Goal: Task Accomplishment & Management: Complete application form

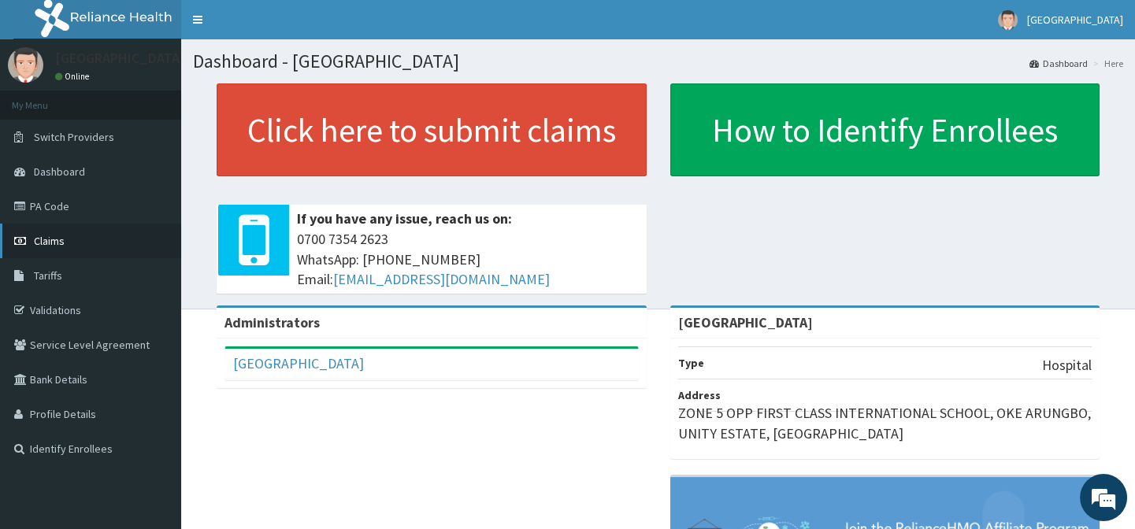
click at [43, 244] on span "Claims" at bounding box center [49, 241] width 31 height 14
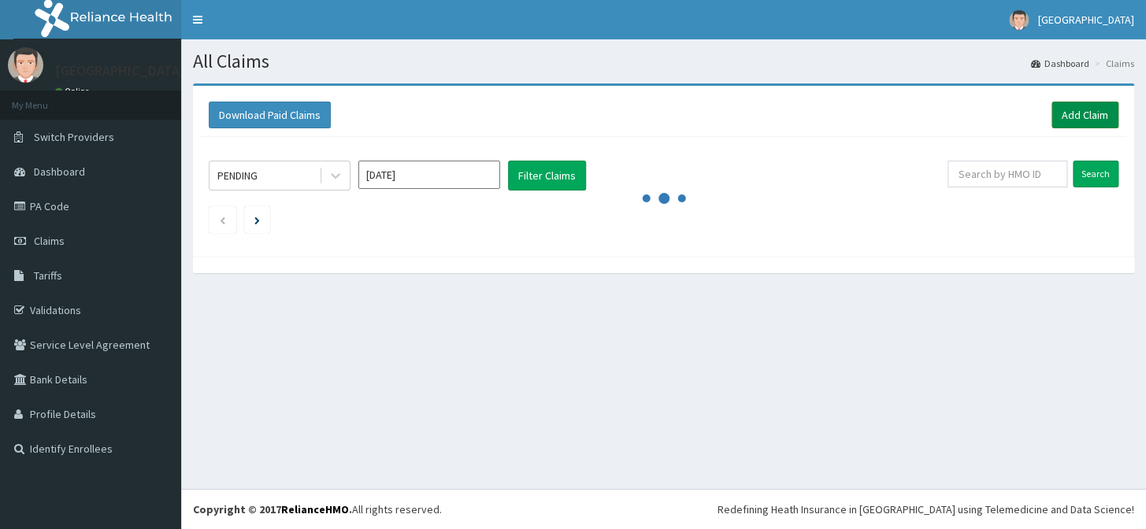
click at [1057, 117] on link "Add Claim" at bounding box center [1085, 115] width 67 height 27
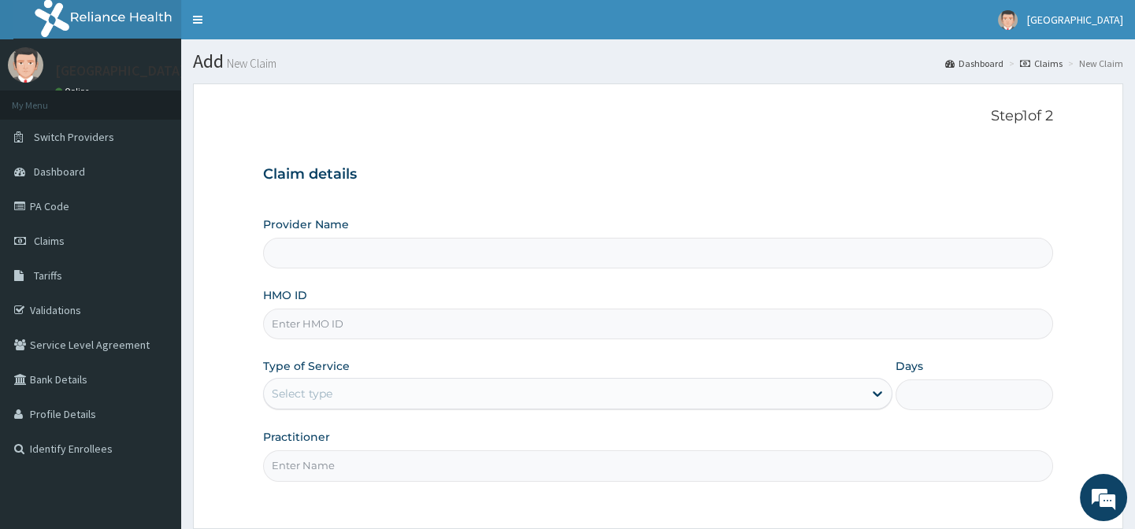
type input "[GEOGRAPHIC_DATA]"
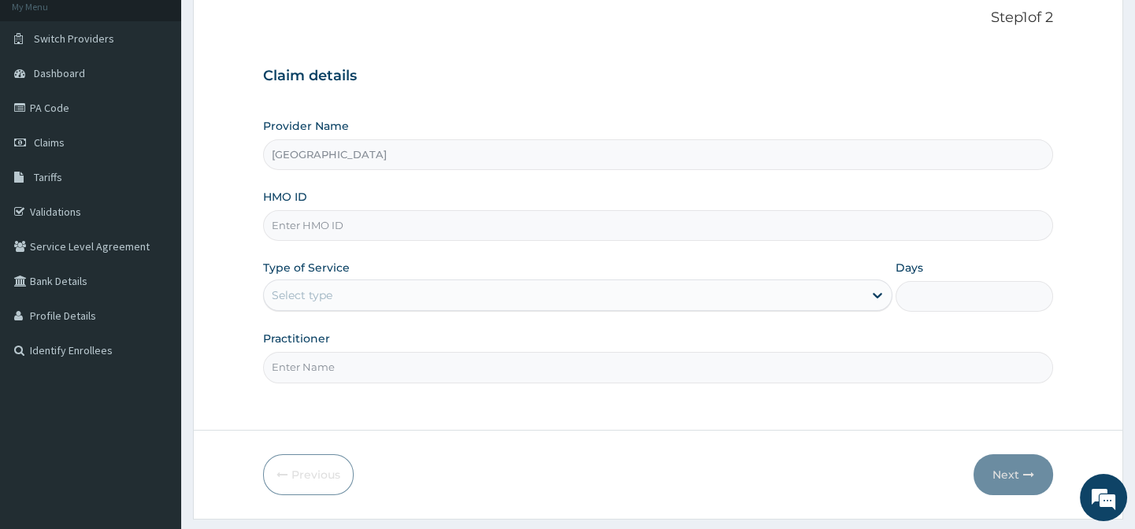
scroll to position [141, 0]
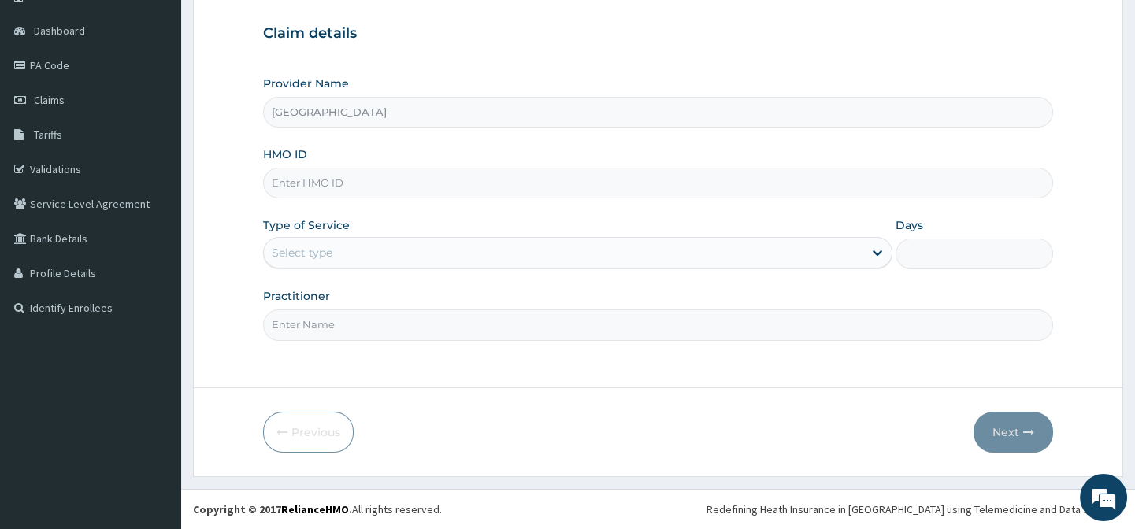
click at [338, 184] on input "HMO ID" at bounding box center [657, 183] width 789 height 31
type input "NEL/10101/A"
click at [327, 252] on div "Select type" at bounding box center [302, 253] width 61 height 16
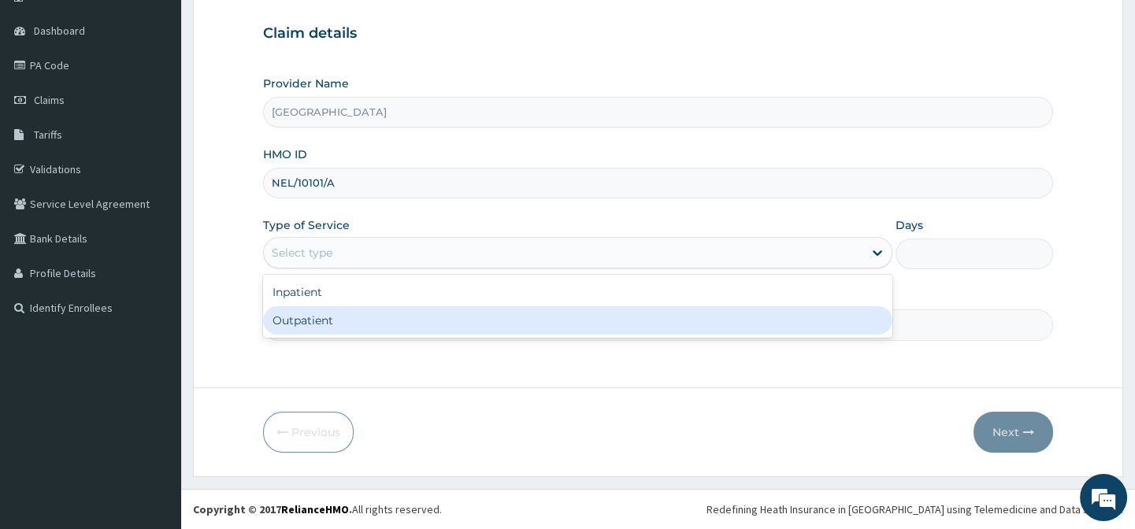
click at [333, 329] on div "Outpatient" at bounding box center [577, 320] width 629 height 28
type input "1"
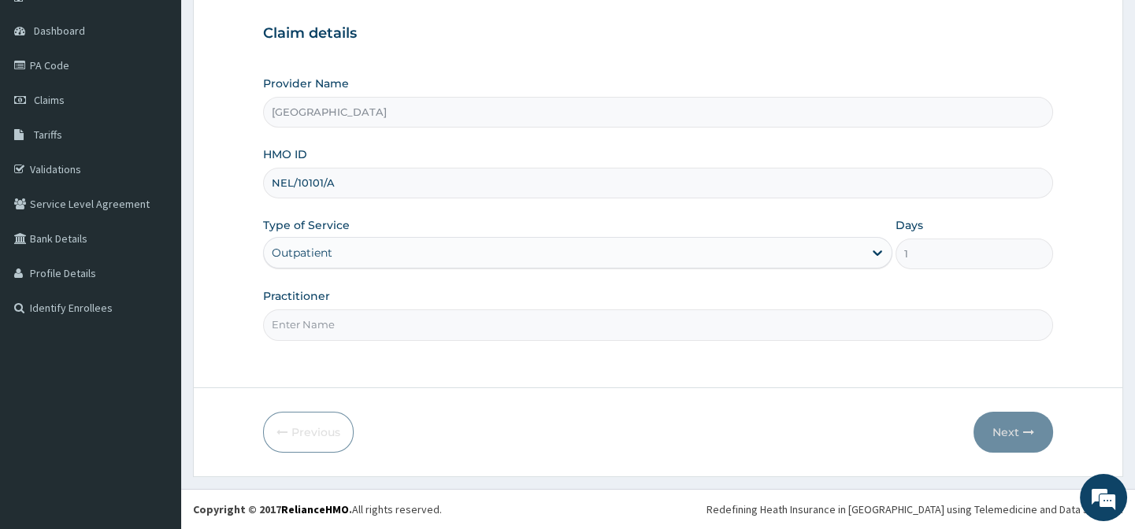
click at [559, 325] on input "Practitioner" at bounding box center [657, 325] width 789 height 31
type input "DR AFOLABI B A"
click at [1018, 440] on button "Next" at bounding box center [1014, 432] width 80 height 41
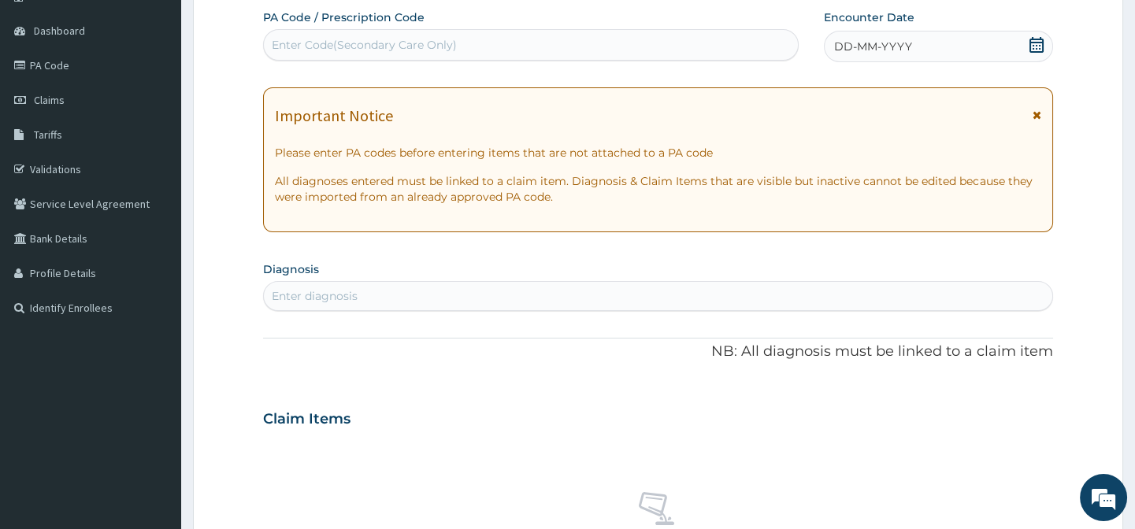
click at [566, 284] on div "Enter diagnosis" at bounding box center [658, 296] width 788 height 25
type input "CELLULITIS"
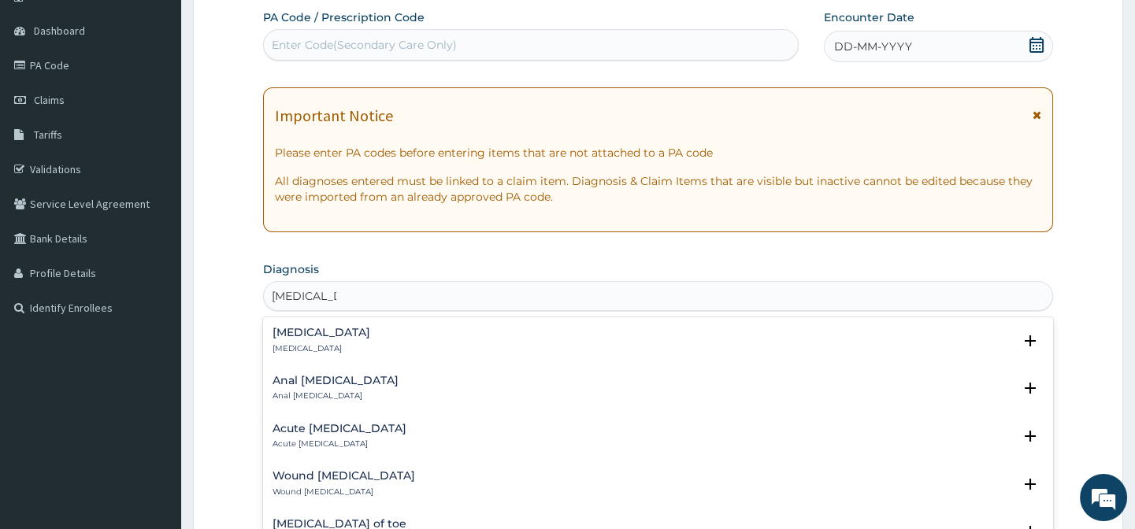
click at [425, 338] on div "Cellulitis Cellulitis" at bounding box center [658, 341] width 770 height 28
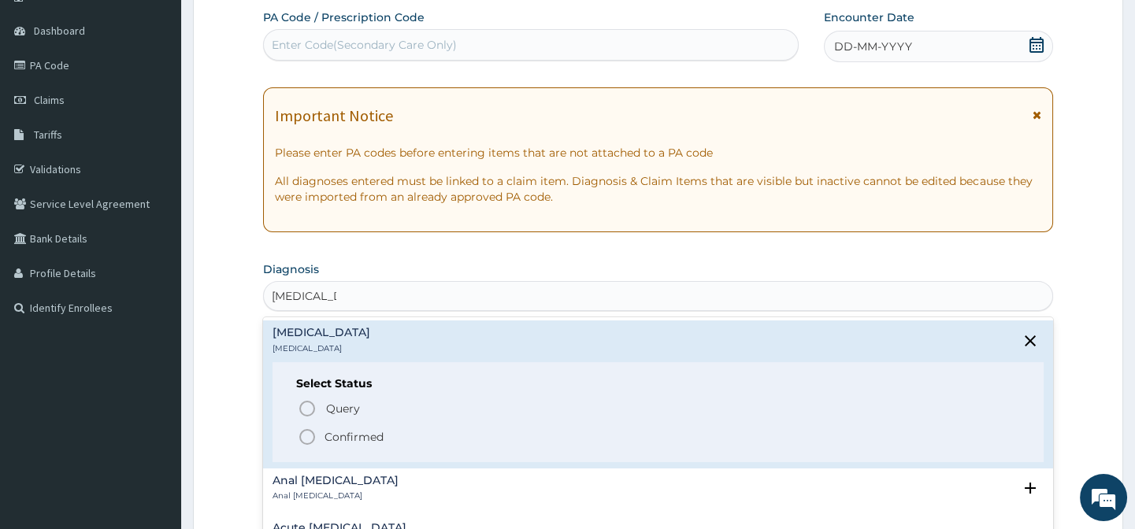
click at [311, 436] on icon "status option filled" at bounding box center [307, 437] width 19 height 19
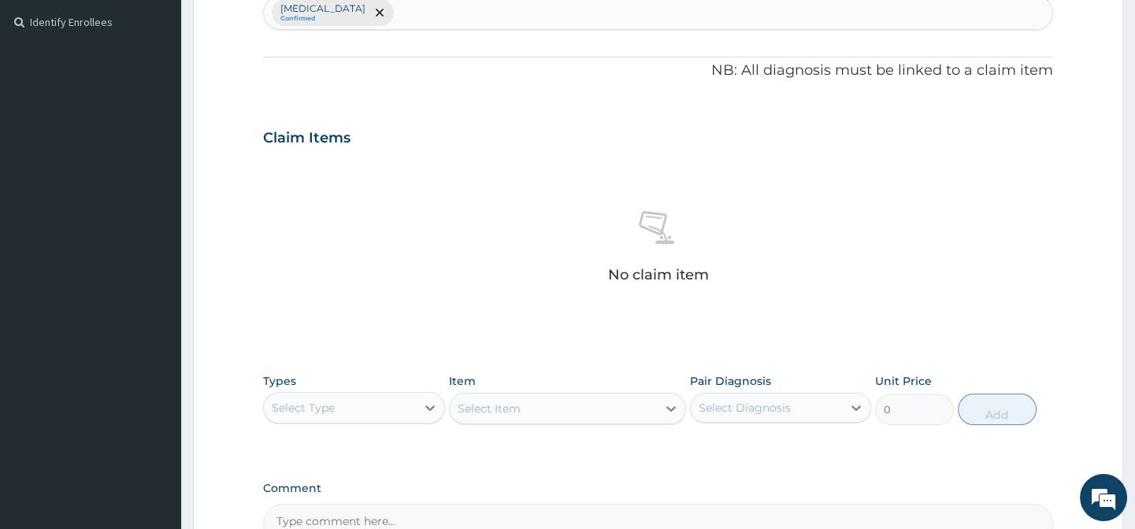
scroll to position [606, 0]
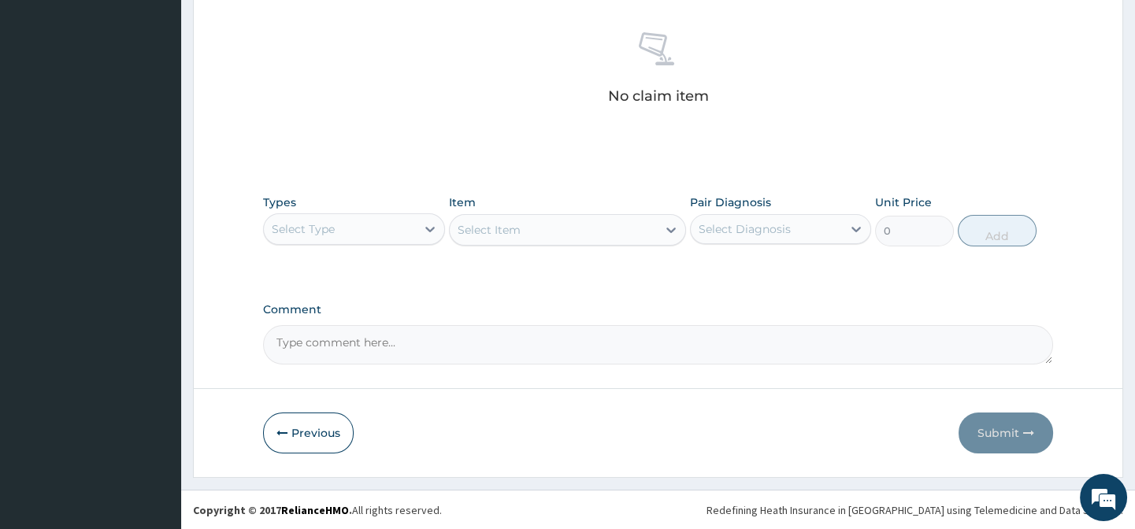
click at [341, 225] on div "Select Type" at bounding box center [339, 229] width 151 height 25
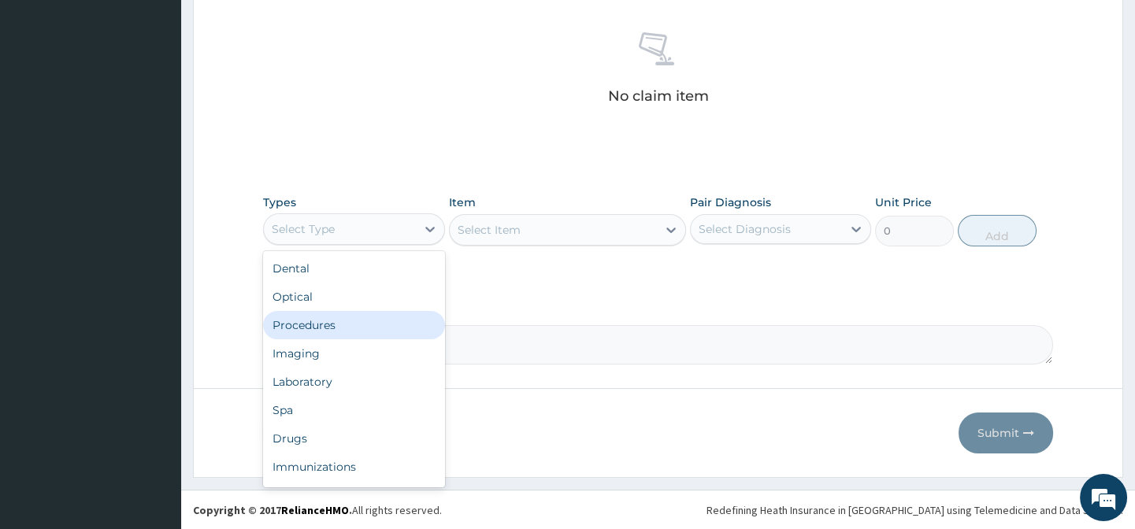
click at [329, 318] on div "Procedures" at bounding box center [353, 325] width 181 height 28
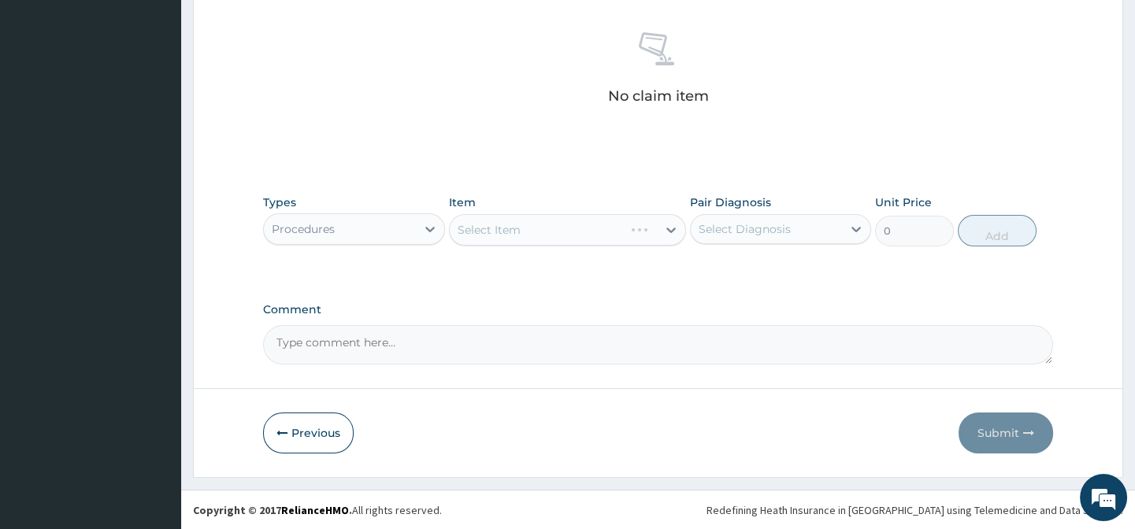
click at [537, 231] on div "Select Item" at bounding box center [567, 230] width 237 height 32
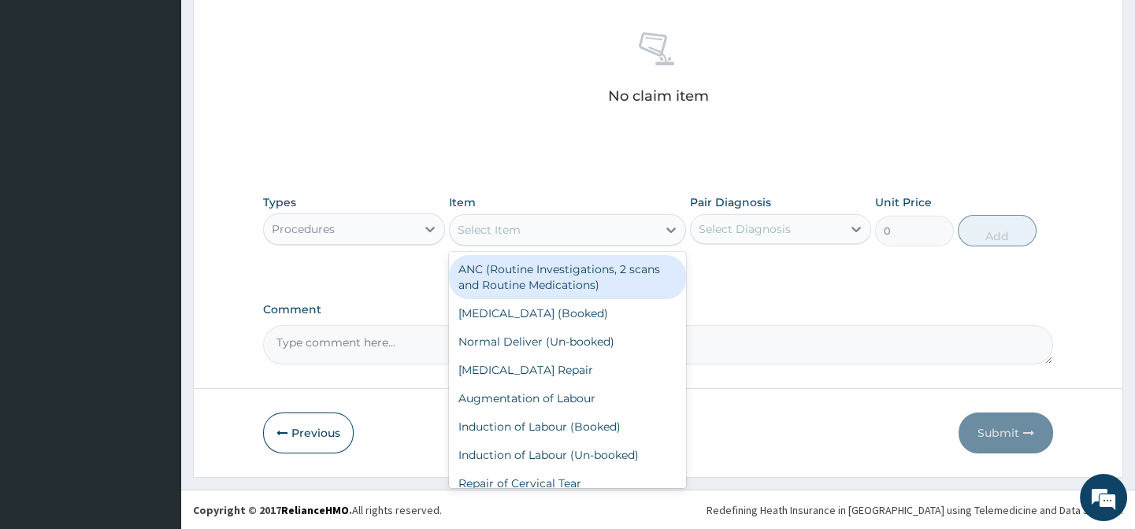
click at [493, 225] on div "Select Item" at bounding box center [489, 230] width 63 height 16
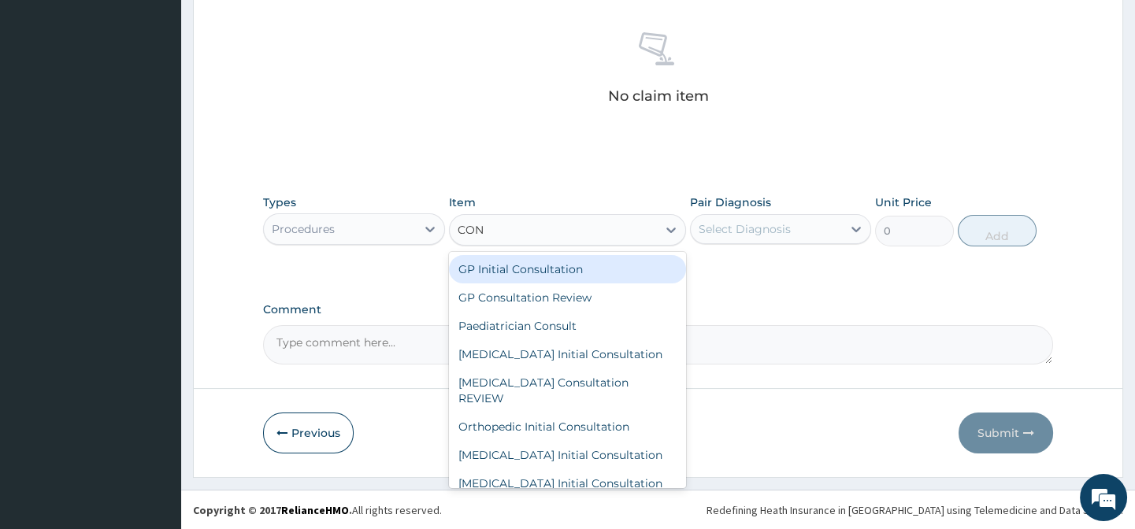
type input "CONS"
click at [529, 268] on div "GP Initial Consultation" at bounding box center [567, 269] width 237 height 28
type input "2500"
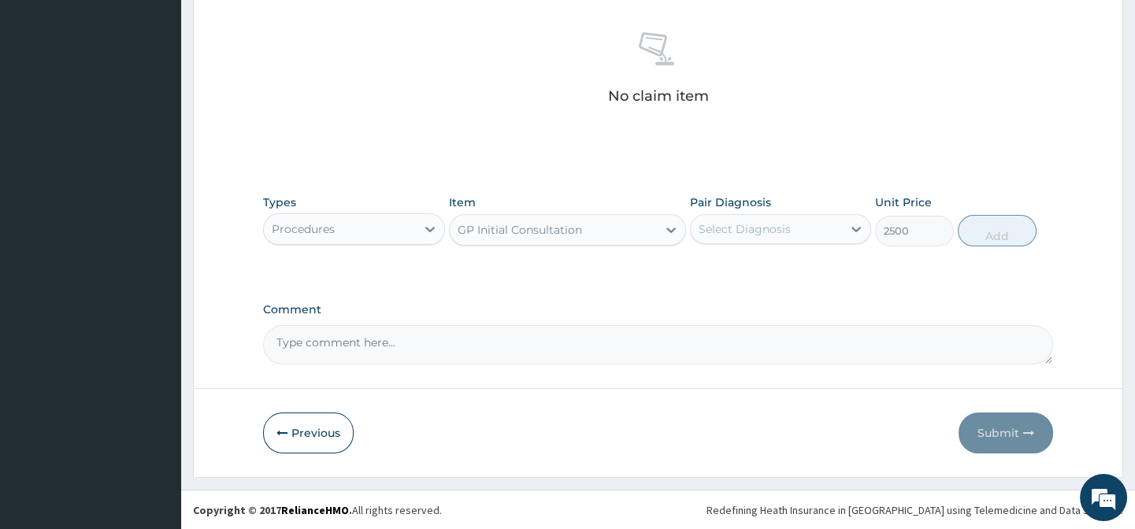
click at [779, 221] on div "Select Diagnosis" at bounding box center [745, 229] width 92 height 16
click at [780, 268] on div "Cellulitis" at bounding box center [780, 270] width 181 height 32
checkbox input "true"
click at [996, 237] on button "Add" at bounding box center [997, 231] width 79 height 32
type input "0"
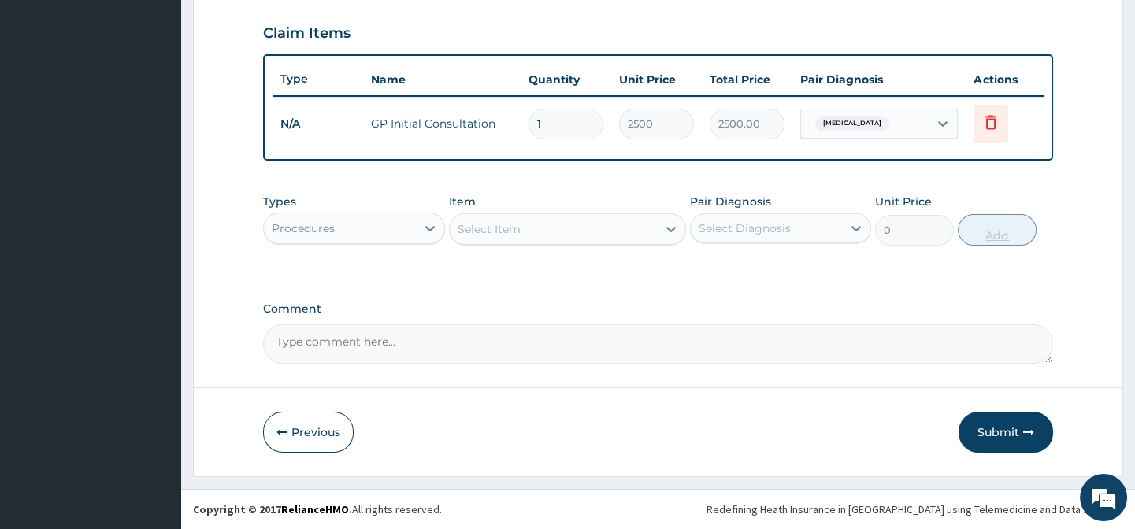
scroll to position [541, 0]
click at [337, 232] on div "Procedures" at bounding box center [339, 228] width 151 height 25
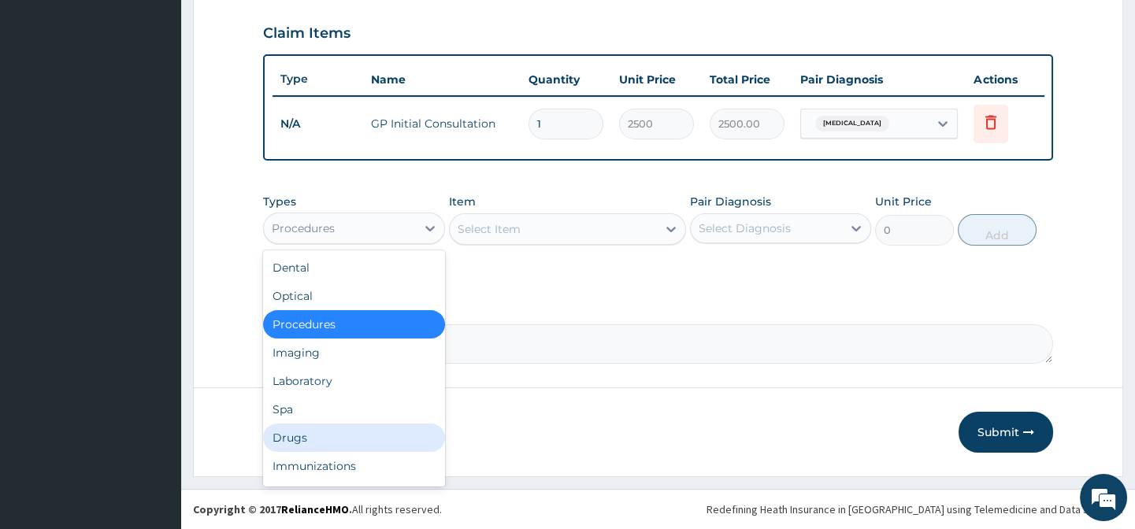
click at [321, 429] on div "Drugs" at bounding box center [353, 438] width 181 height 28
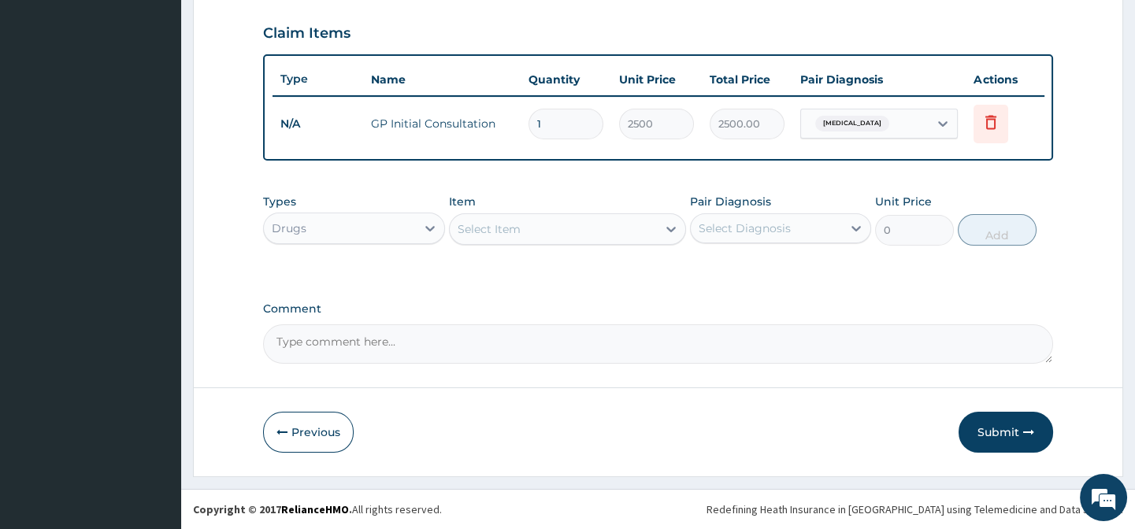
click at [602, 231] on div "Select Item" at bounding box center [553, 229] width 207 height 25
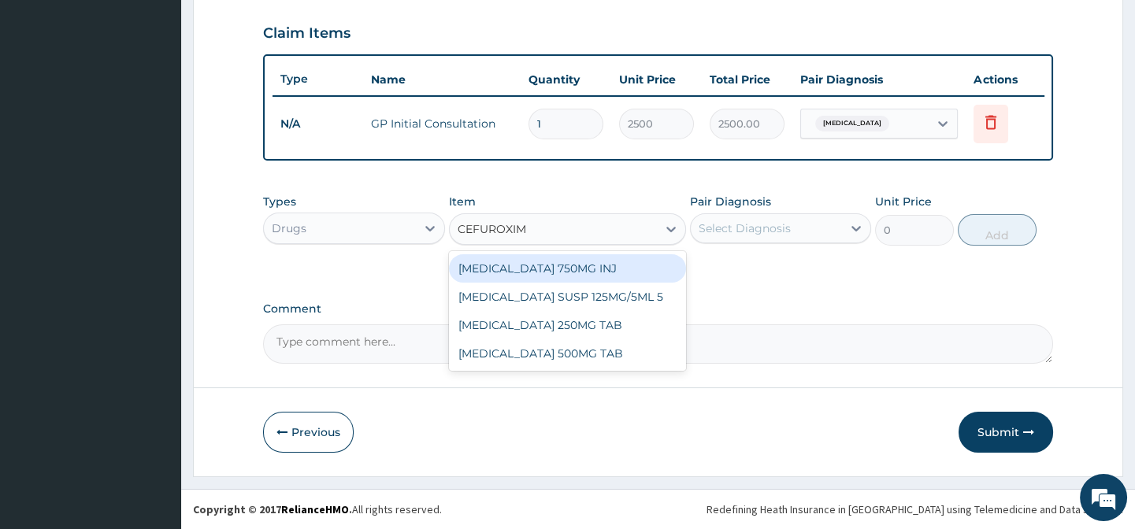
type input "CEFUROXIME"
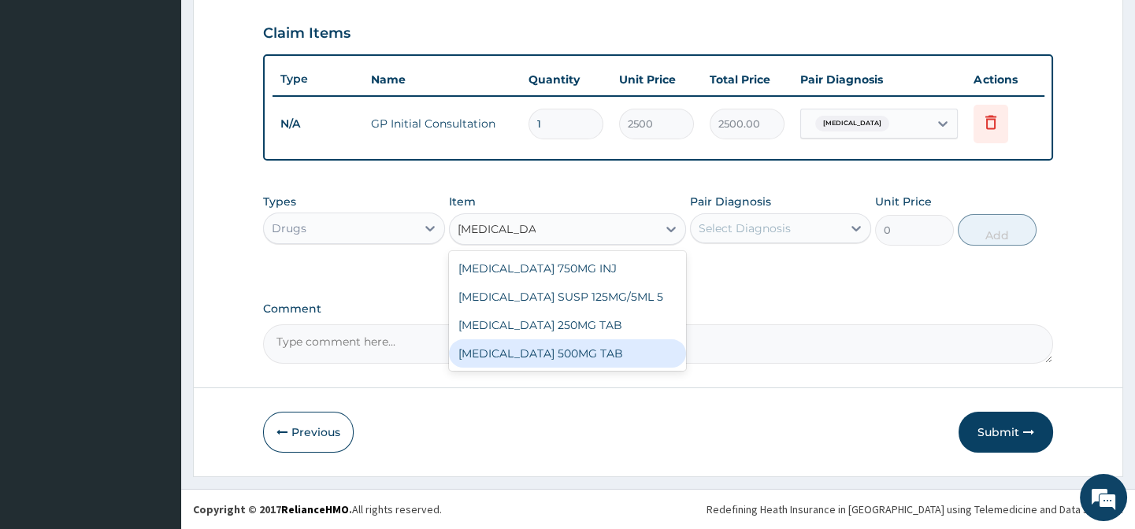
click at [606, 358] on div "CEFUROXIME 500MG TAB" at bounding box center [567, 354] width 237 height 28
type input "170"
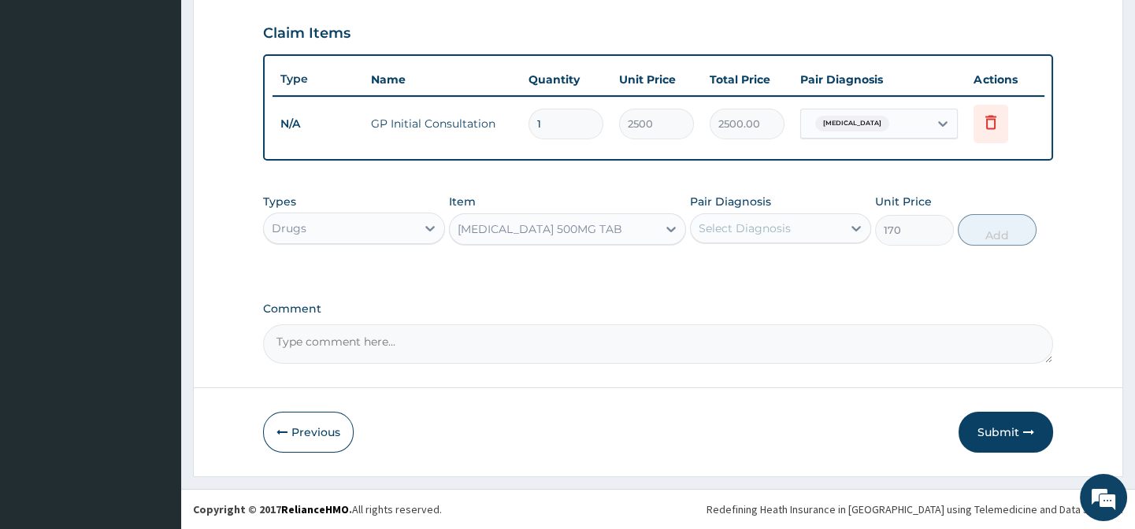
click at [804, 221] on div "Select Diagnosis" at bounding box center [766, 228] width 151 height 25
click at [776, 267] on div "Cellulitis" at bounding box center [780, 269] width 181 height 32
checkbox input "true"
click at [1015, 233] on button "Add" at bounding box center [997, 230] width 79 height 32
type input "0"
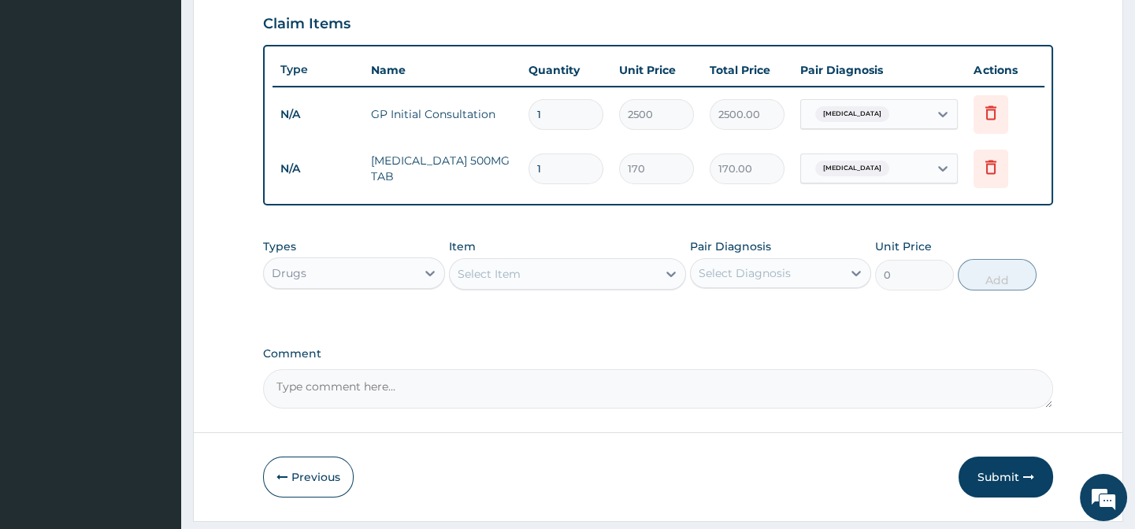
click at [574, 170] on input "1" at bounding box center [566, 169] width 75 height 31
type input "10"
type input "1700.00"
type input "10"
click at [521, 287] on div "Select Item" at bounding box center [553, 274] width 207 height 25
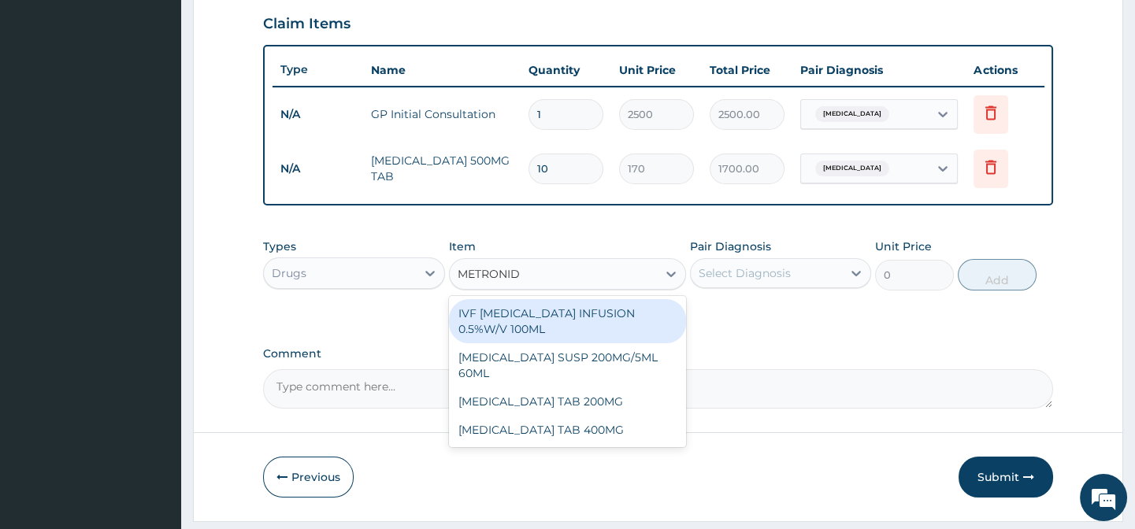
type input "METRONIDA"
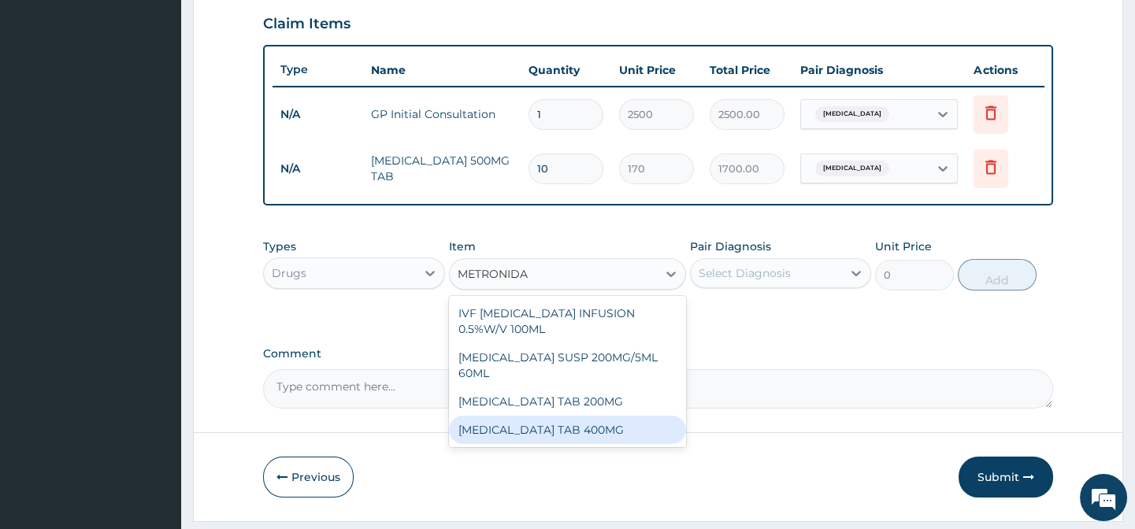
click at [581, 433] on div "METRONIDAZOLE TAB 400MG" at bounding box center [567, 430] width 237 height 28
type input "20"
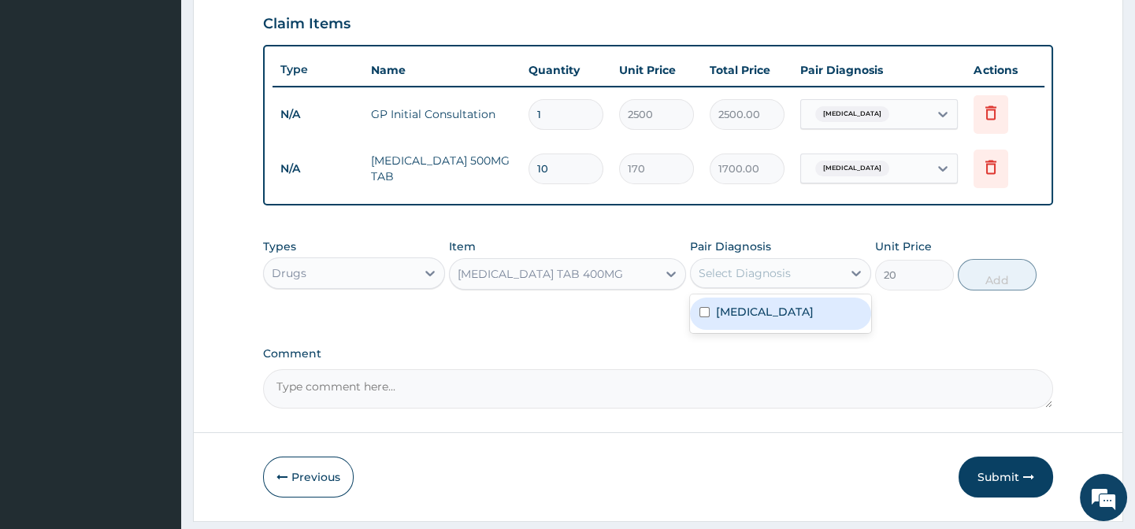
click at [777, 281] on div "Select Diagnosis" at bounding box center [745, 273] width 92 height 16
click at [771, 325] on div "Cellulitis" at bounding box center [780, 314] width 181 height 32
checkbox input "true"
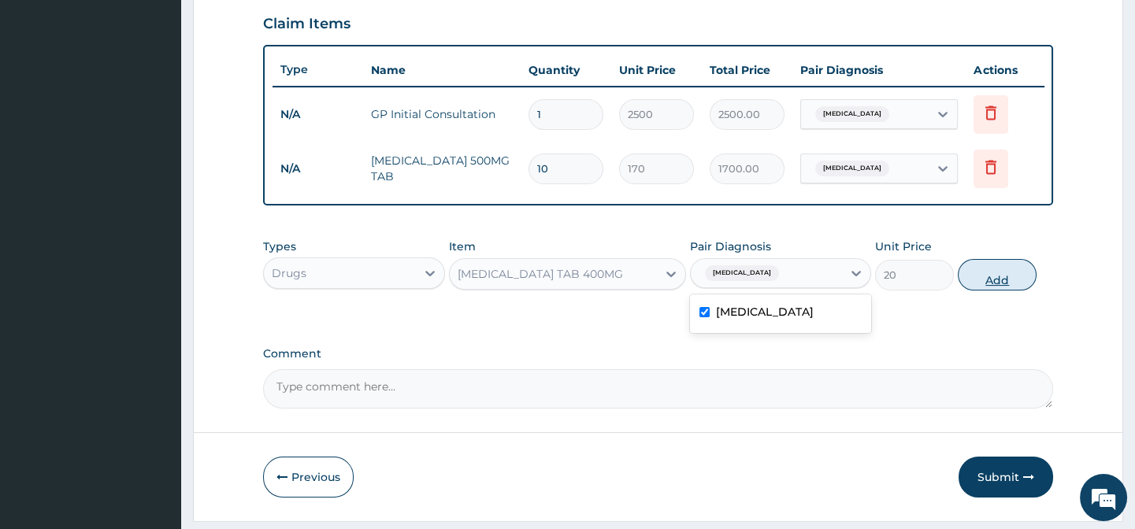
click at [999, 291] on button "Add" at bounding box center [997, 275] width 79 height 32
type input "0"
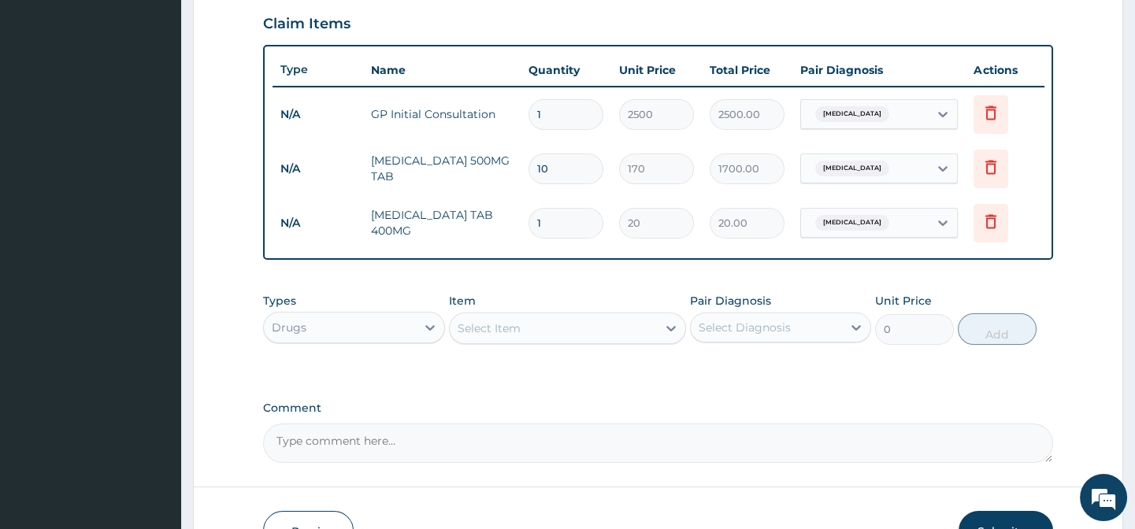
click at [541, 213] on input "1" at bounding box center [566, 223] width 75 height 31
type input "15"
type input "300.00"
type input "15"
click at [551, 341] on div "Select Item" at bounding box center [553, 328] width 207 height 25
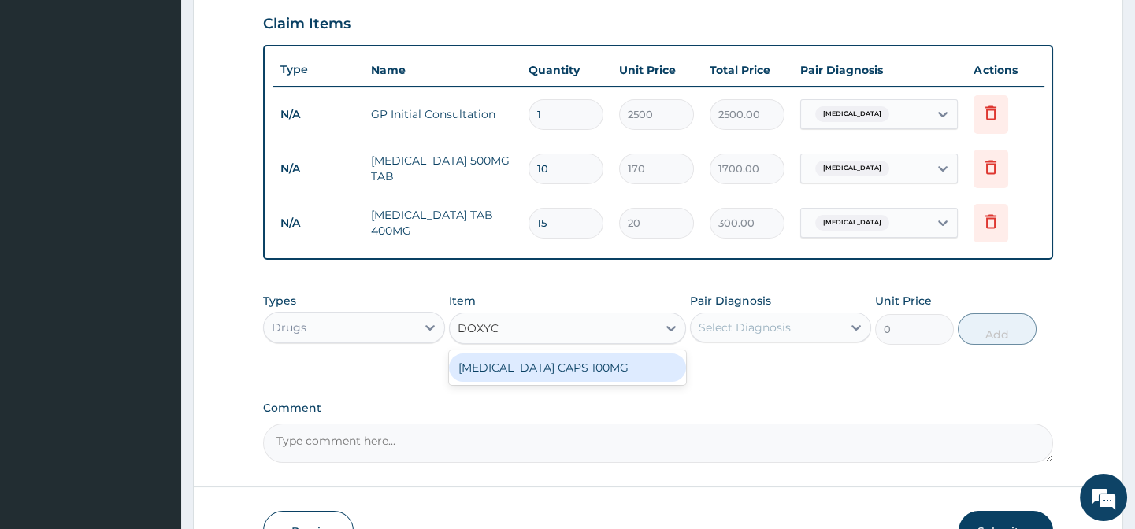
type input "DOXYCY"
click at [557, 380] on div "DOXYCYCLINE CAPS 100MG" at bounding box center [567, 368] width 237 height 28
type input "40"
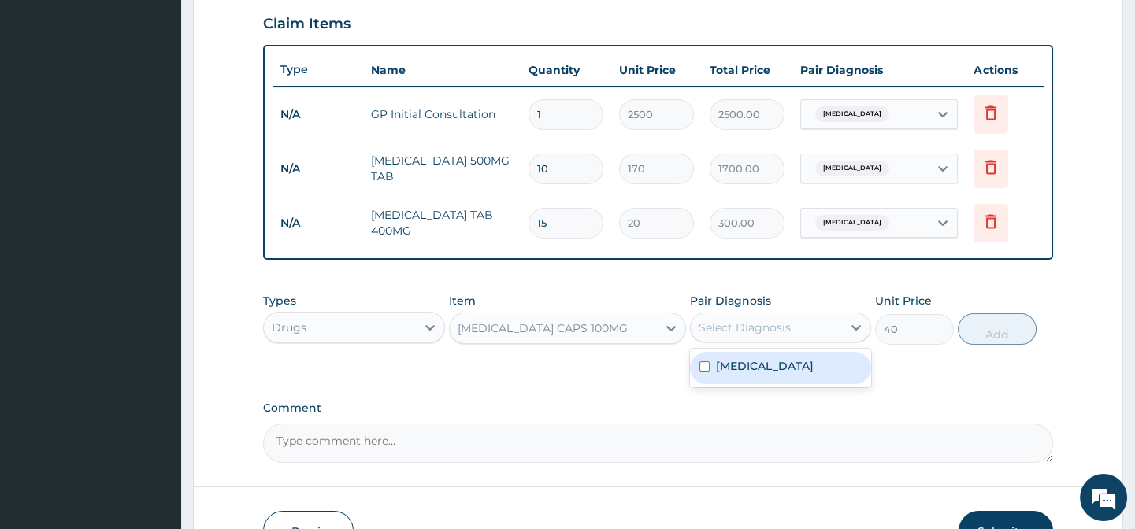
click at [803, 340] on div "Select Diagnosis" at bounding box center [766, 327] width 151 height 25
click at [792, 383] on div "Cellulitis" at bounding box center [780, 368] width 181 height 32
checkbox input "true"
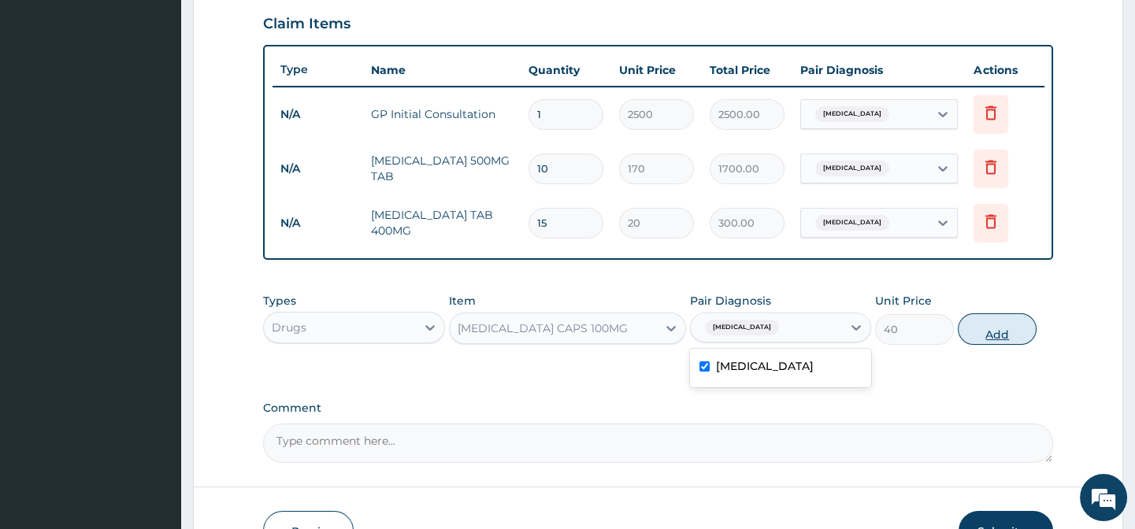
click at [1000, 345] on button "Add" at bounding box center [997, 330] width 79 height 32
type input "0"
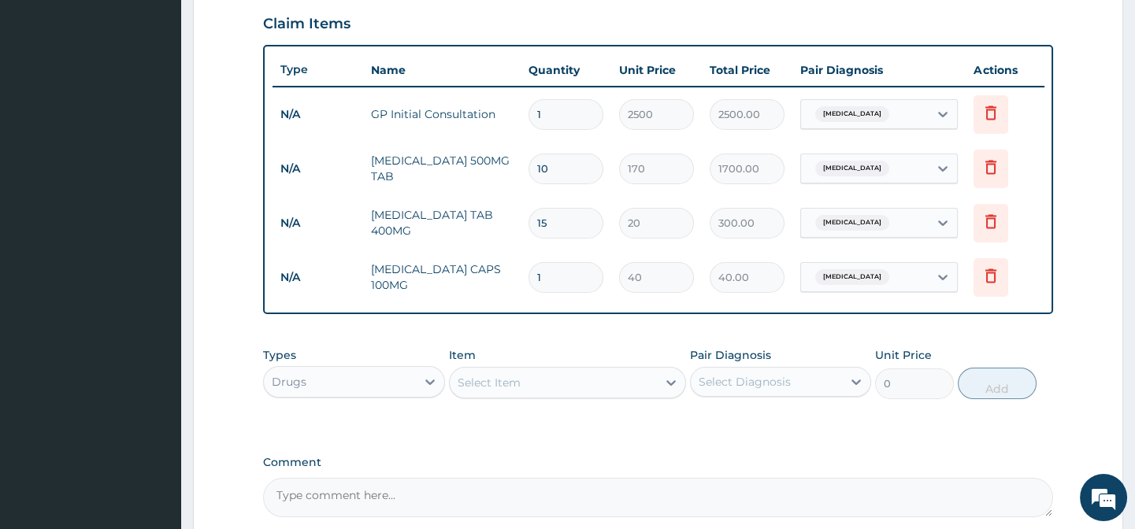
type input "10"
type input "400.00"
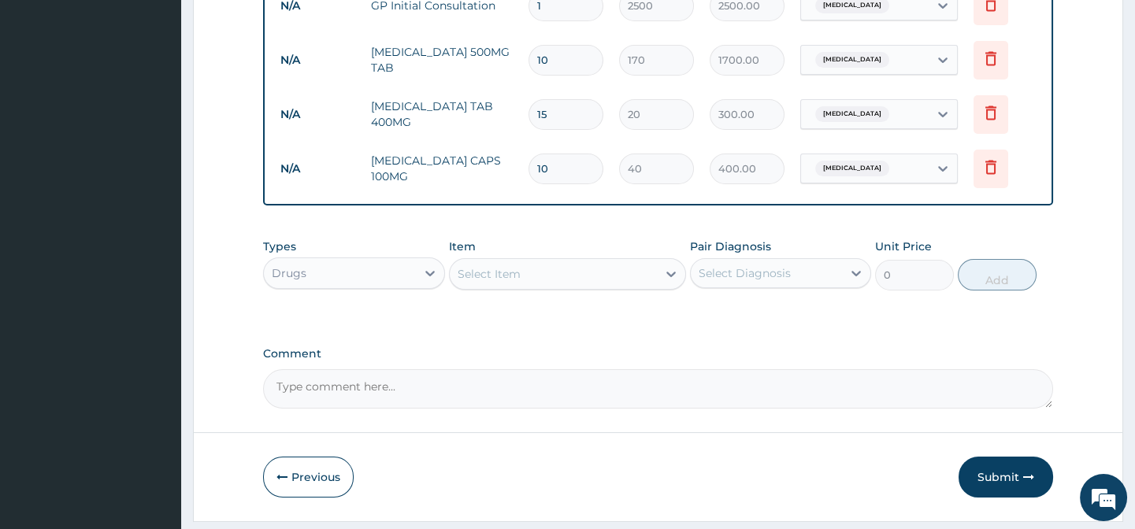
scroll to position [705, 0]
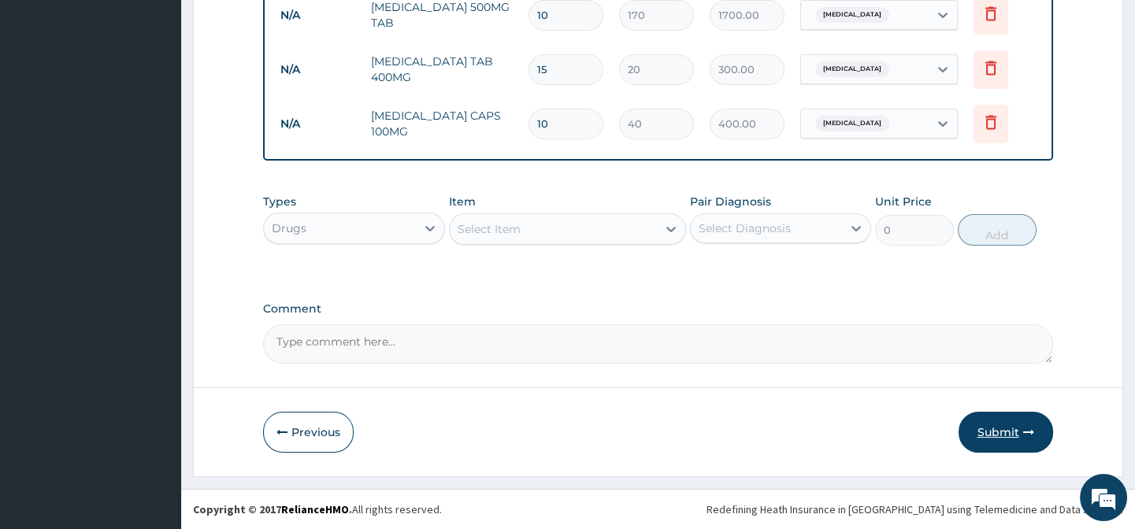
type input "10"
click at [1001, 427] on button "Submit" at bounding box center [1006, 432] width 95 height 41
click at [1000, 432] on button "Submit" at bounding box center [1006, 432] width 95 height 41
click at [994, 432] on button "Submit" at bounding box center [1006, 432] width 95 height 41
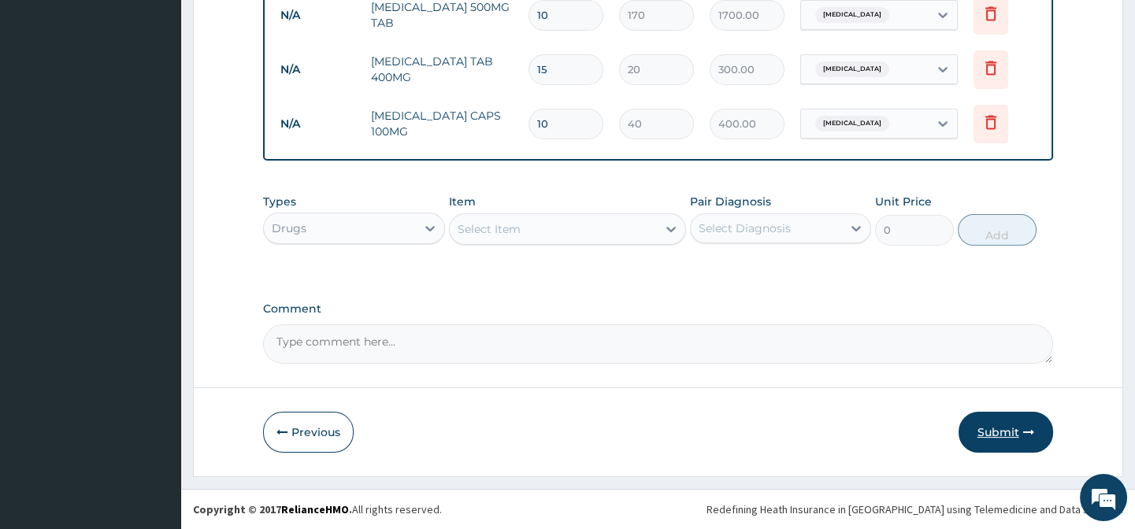
click at [994, 432] on button "Submit" at bounding box center [1006, 432] width 95 height 41
click at [1015, 430] on button "Submit" at bounding box center [1006, 432] width 95 height 41
click at [1015, 431] on button "Submit" at bounding box center [1006, 432] width 95 height 41
drag, startPoint x: 1015, startPoint y: 431, endPoint x: 982, endPoint y: 436, distance: 33.5
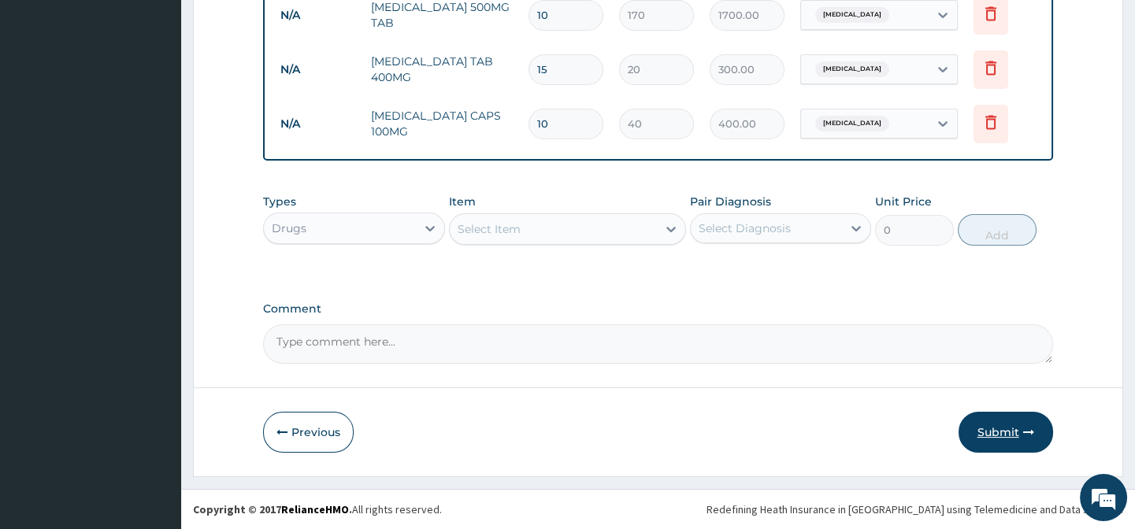
click at [1015, 431] on button "Submit" at bounding box center [1006, 432] width 95 height 41
click at [982, 436] on button "Submit" at bounding box center [1006, 432] width 95 height 41
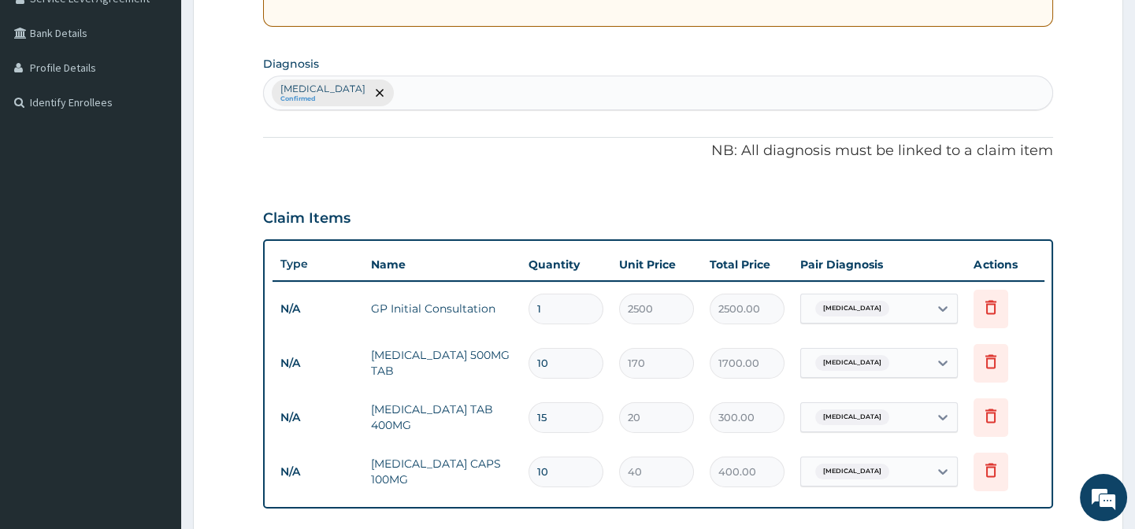
scroll to position [61, 0]
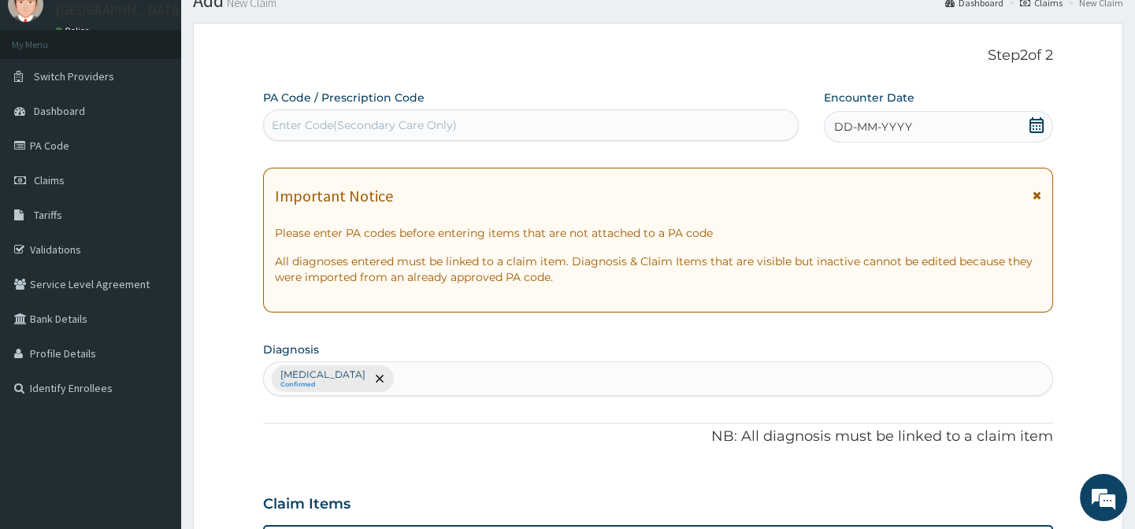
click at [1030, 123] on icon at bounding box center [1037, 125] width 14 height 16
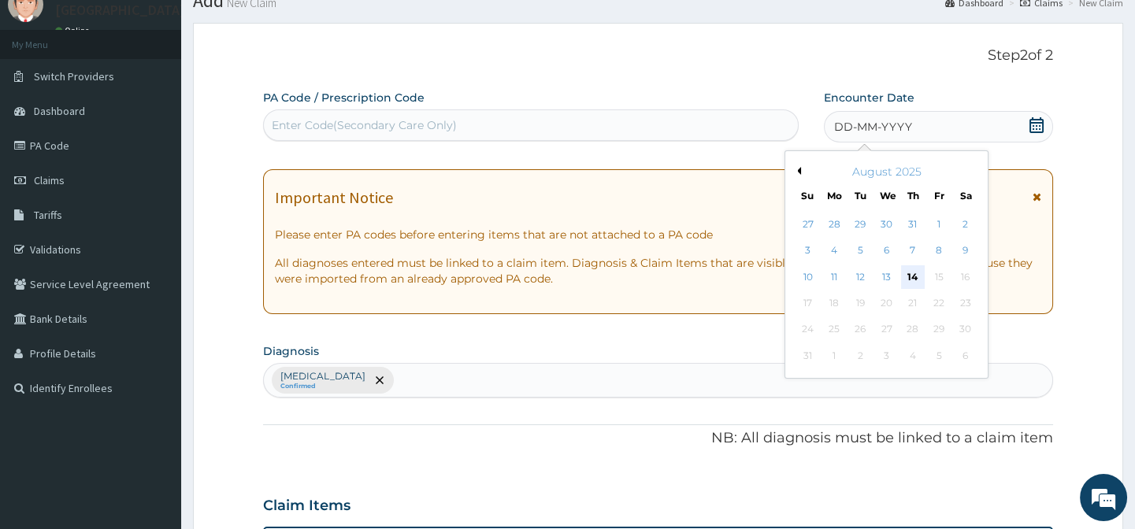
click at [915, 279] on div "14" at bounding box center [912, 277] width 24 height 24
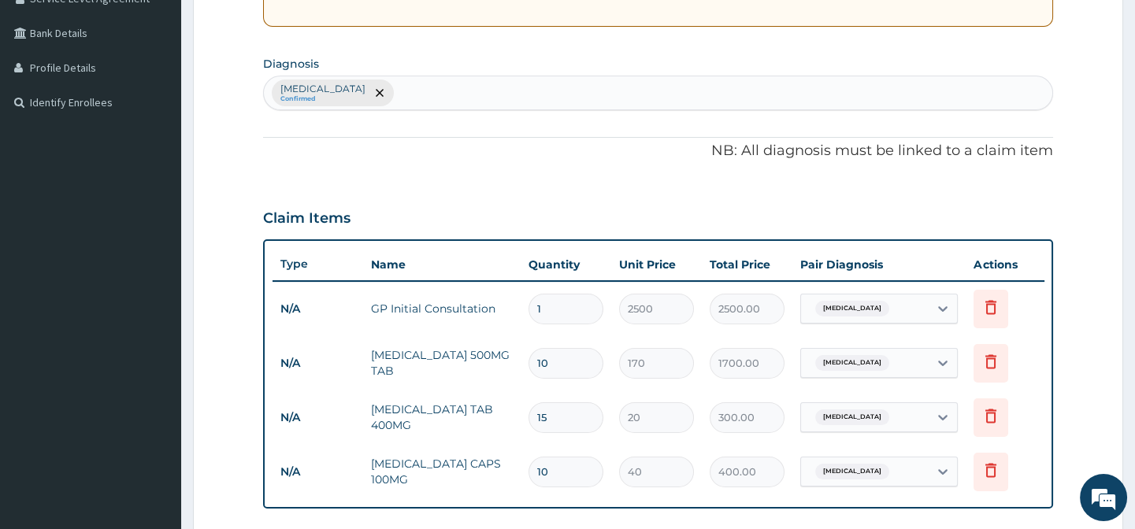
scroll to position [705, 0]
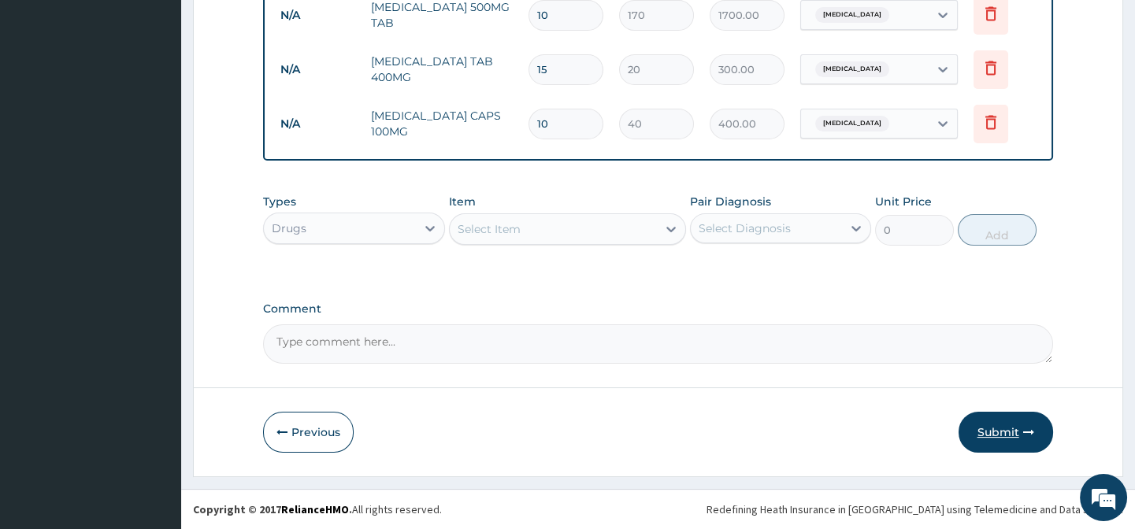
click at [1009, 430] on button "Submit" at bounding box center [1006, 432] width 95 height 41
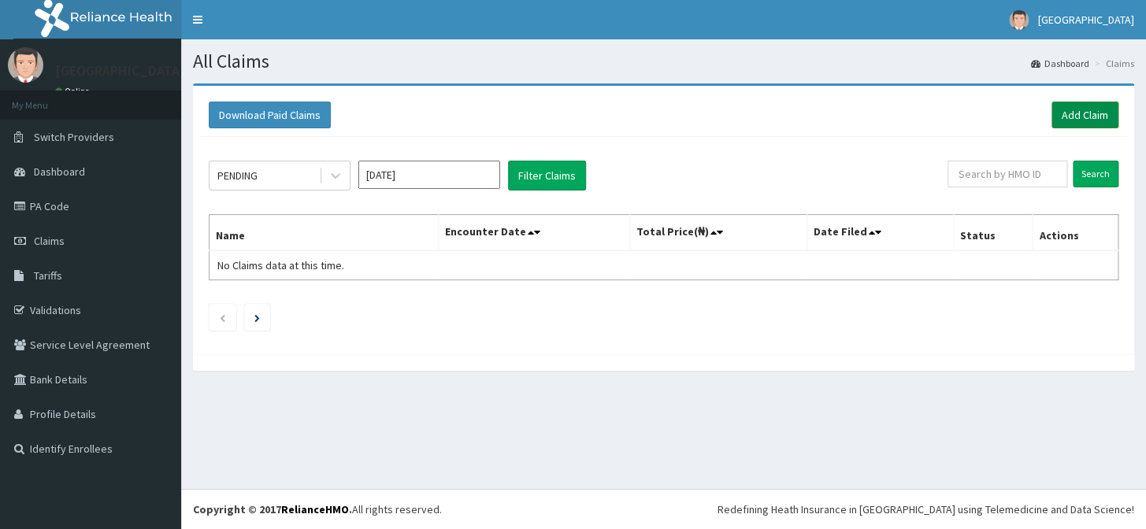
click at [1076, 106] on link "Add Claim" at bounding box center [1085, 115] width 67 height 27
